Goal: Task Accomplishment & Management: Manage account settings

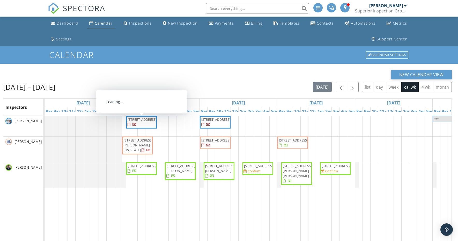
click at [145, 153] on span "1039 Old Martha Washington Rd, Clarkrange 38553" at bounding box center [137, 145] width 29 height 15
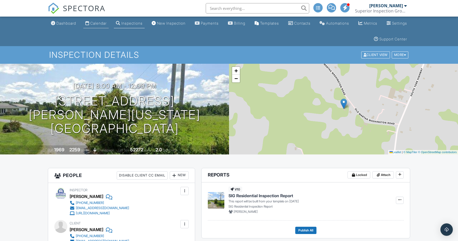
click at [105, 23] on div "Calendar" at bounding box center [98, 23] width 16 height 4
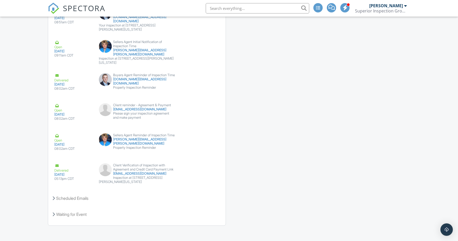
scroll to position [818, 0]
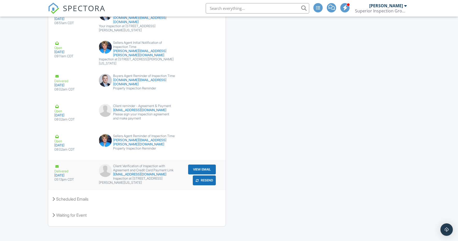
click at [212, 175] on button "Resend" at bounding box center [204, 180] width 23 height 10
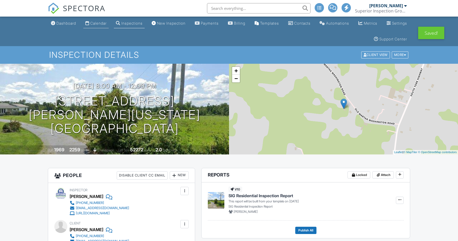
click at [98, 23] on div "Calendar" at bounding box center [98, 23] width 16 height 4
